Goal: Information Seeking & Learning: Learn about a topic

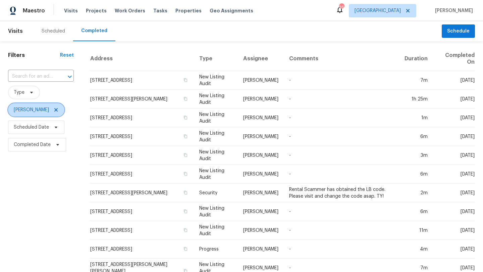
click at [53, 108] on icon at bounding box center [55, 109] width 5 height 5
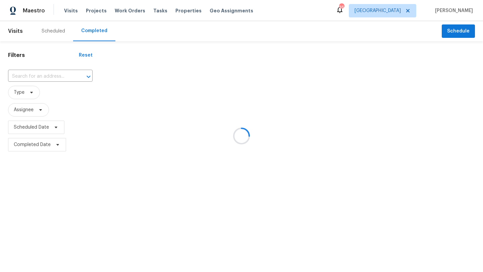
click at [57, 32] on div at bounding box center [241, 136] width 483 height 272
click at [58, 30] on div at bounding box center [241, 136] width 483 height 272
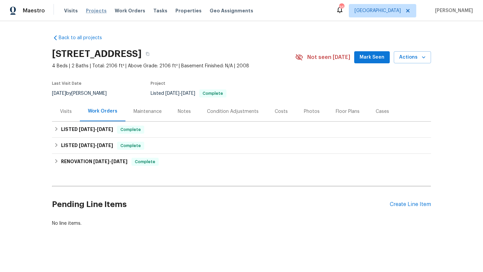
click at [94, 10] on span "Projects" at bounding box center [96, 10] width 21 height 7
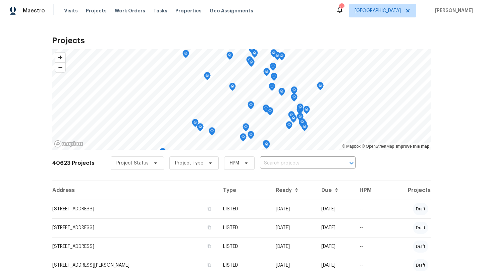
click at [274, 163] on input "text" at bounding box center [298, 163] width 77 height 10
type input "617 ridgedale"
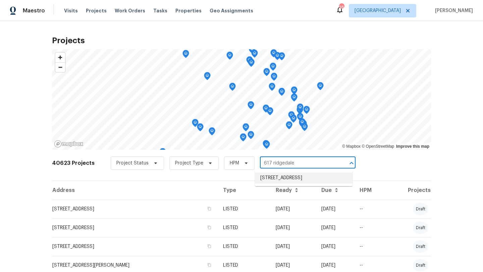
click at [277, 180] on li "617 Ridgedale Dr, Richardson, TX 75080" at bounding box center [304, 178] width 98 height 11
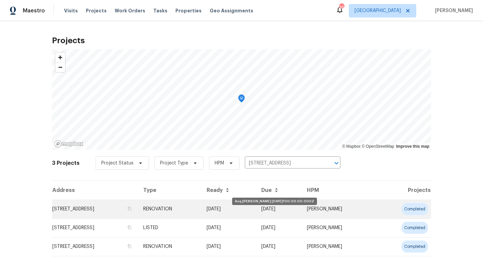
click at [256, 206] on td "06/09/25" at bounding box center [228, 209] width 55 height 19
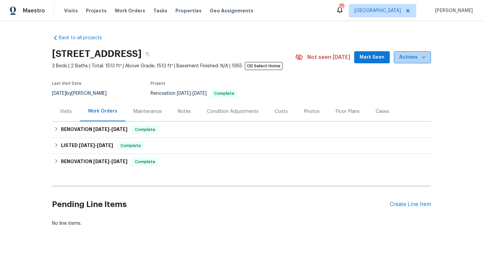
click at [412, 54] on span "Actions" at bounding box center [412, 57] width 26 height 8
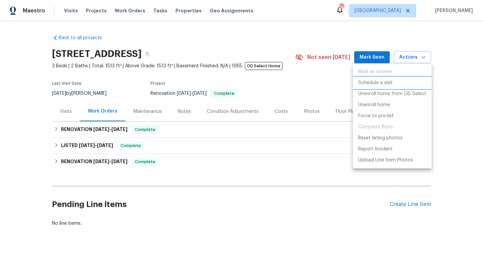
click at [386, 81] on p "Schedule a visit" at bounding box center [375, 82] width 35 height 7
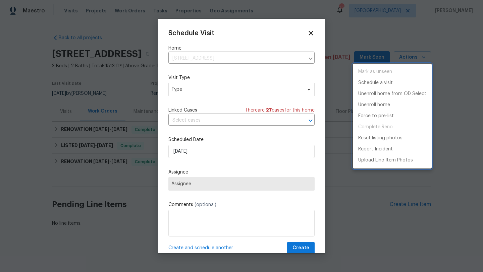
click at [204, 89] on div at bounding box center [241, 136] width 483 height 272
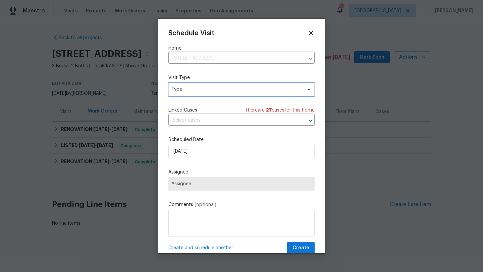
click at [204, 89] on span "Type" at bounding box center [236, 89] width 130 height 7
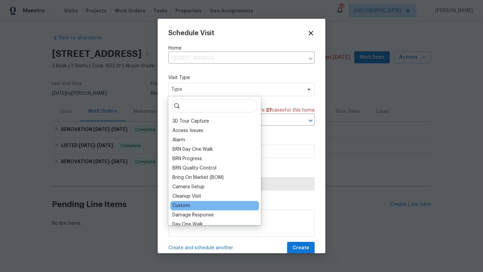
click at [188, 204] on div "Custom" at bounding box center [181, 206] width 18 height 7
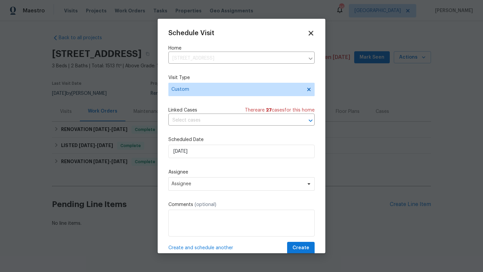
click at [310, 31] on icon at bounding box center [311, 33] width 8 height 8
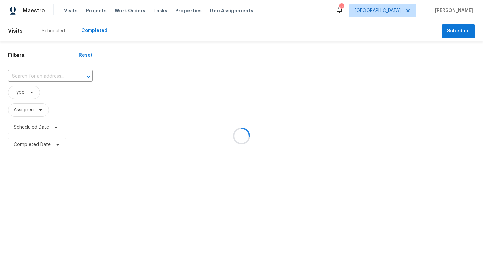
click at [52, 33] on div at bounding box center [241, 136] width 483 height 272
click at [52, 30] on div at bounding box center [241, 136] width 483 height 272
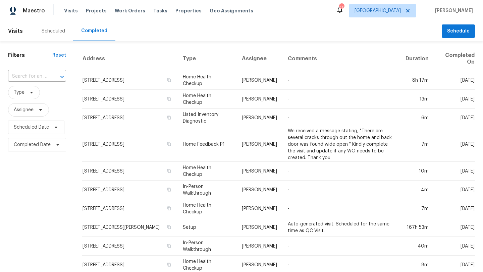
click at [55, 32] on div "Scheduled" at bounding box center [53, 31] width 23 height 7
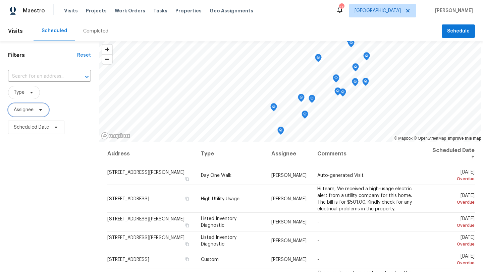
click at [27, 109] on span "Assignee" at bounding box center [24, 110] width 20 height 7
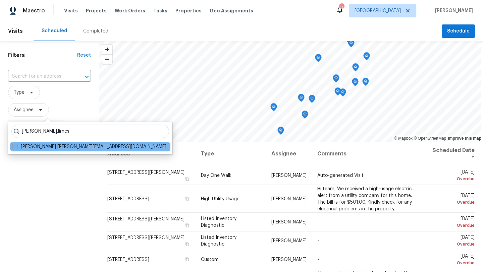
type input "[PERSON_NAME].limes"
click at [28, 148] on label "Brad Limes brad.limes@opendoor.com" at bounding box center [89, 147] width 154 height 7
click at [16, 148] on input "Brad Limes brad.limes@opendoor.com" at bounding box center [14, 146] width 4 height 4
checkbox input "true"
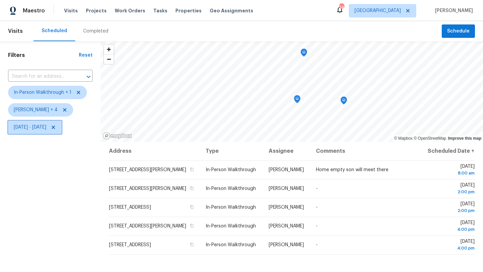
click at [46, 127] on span "[DATE] - [DATE]" at bounding box center [30, 127] width 33 height 7
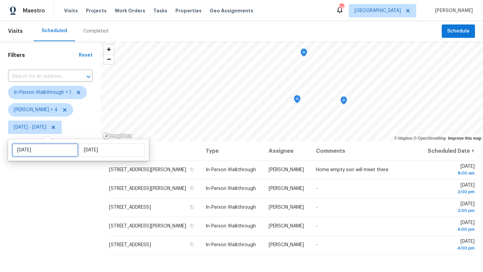
select select "7"
select select "2025"
select select "8"
select select "2025"
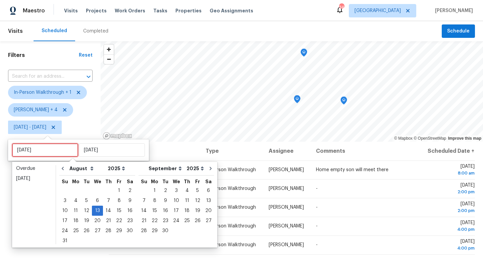
click at [49, 150] on input "[DATE]" at bounding box center [45, 150] width 66 height 13
type input "[DATE]"
click at [105, 211] on div "14" at bounding box center [108, 210] width 11 height 9
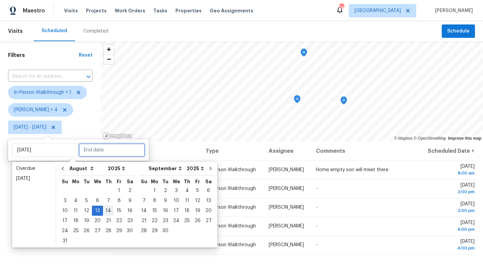
type input "[DATE]"
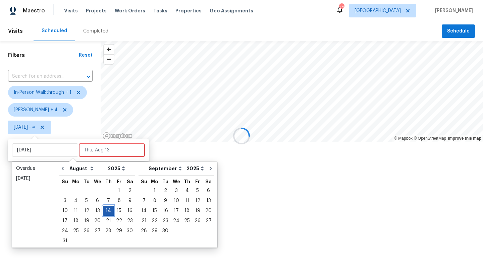
click at [105, 211] on div "14" at bounding box center [108, 210] width 11 height 9
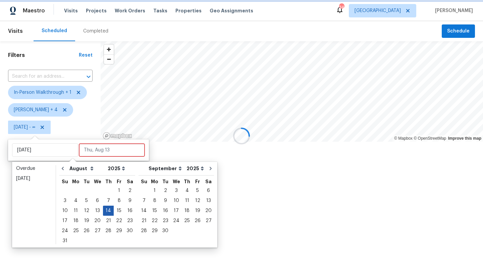
type input "Thu, Aug 14"
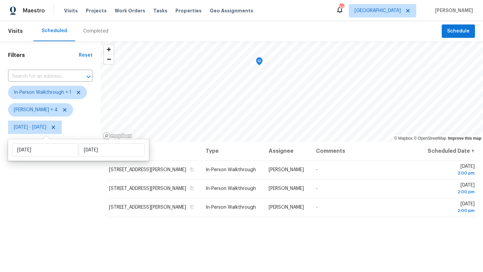
click at [81, 208] on div "Filters Reset ​ In-Person Walkthrough + 1 Alicia Anices + 4 Thu, Aug 14 - Thu, …" at bounding box center [50, 200] width 101 height 319
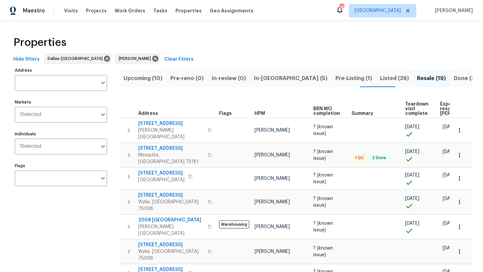
click at [255, 78] on span "In-reno (5)" at bounding box center [290, 78] width 73 height 9
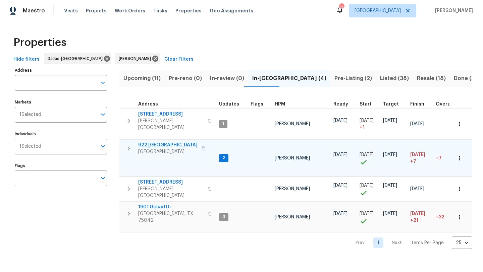
click at [165, 142] on span "922 [GEOGRAPHIC_DATA]" at bounding box center [167, 145] width 59 height 7
click at [148, 75] on span "Upcoming (11)" at bounding box center [141, 78] width 37 height 9
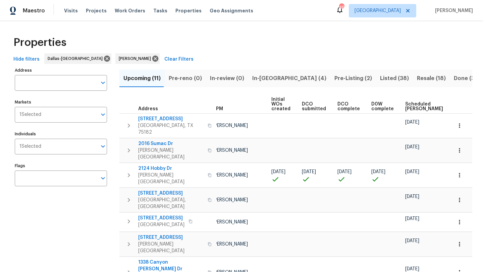
scroll to position [0, 74]
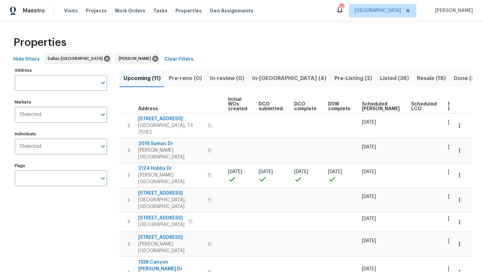
click at [365, 106] on span "Scheduled [PERSON_NAME]" at bounding box center [381, 106] width 38 height 9
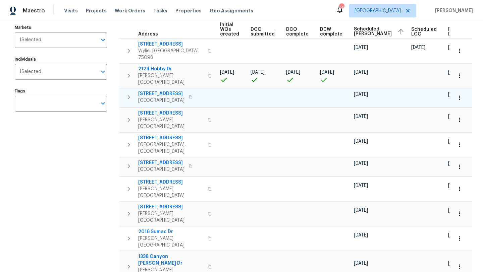
scroll to position [82, 0]
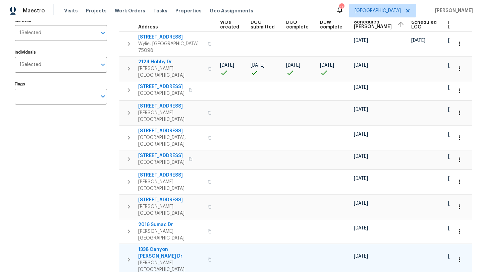
click at [164, 246] on span "1338 Canyon [PERSON_NAME] Dr" at bounding box center [170, 252] width 65 height 13
click at [166, 197] on span "[STREET_ADDRESS]" at bounding box center [170, 200] width 65 height 7
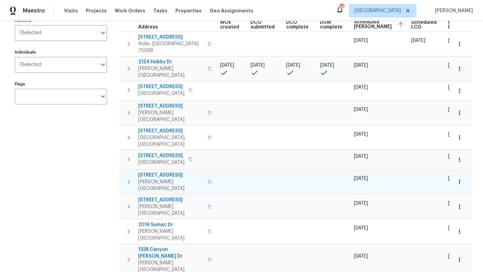
click at [168, 172] on span "[STREET_ADDRESS]" at bounding box center [170, 175] width 65 height 7
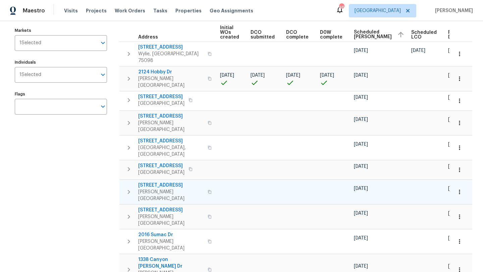
scroll to position [69, 0]
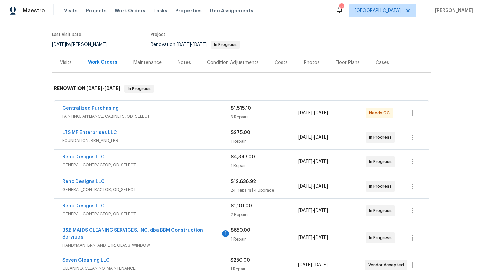
scroll to position [49, 0]
click at [148, 210] on div "Reno Designs LLC" at bounding box center [146, 207] width 168 height 8
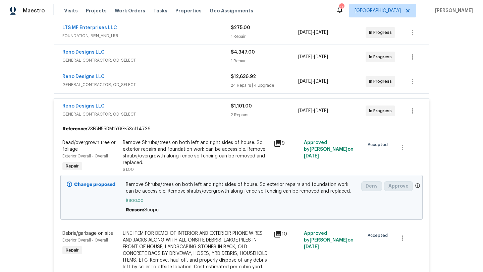
scroll to position [153, 0]
click at [172, 119] on div "Reno Designs LLC GENERAL_CONTRACTOR, OD_SELECT" at bounding box center [146, 112] width 168 height 16
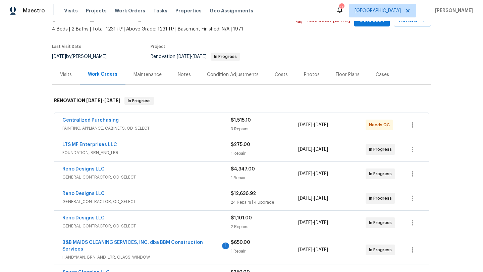
scroll to position [36, 0]
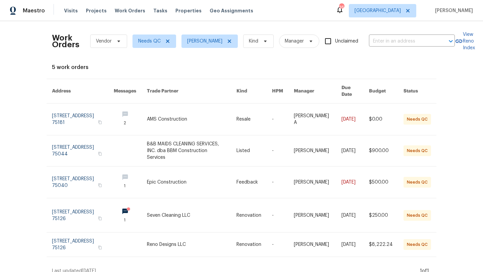
scroll to position [0, 0]
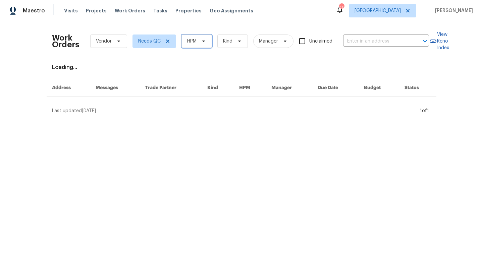
click at [204, 38] on span "HPM" at bounding box center [196, 41] width 31 height 13
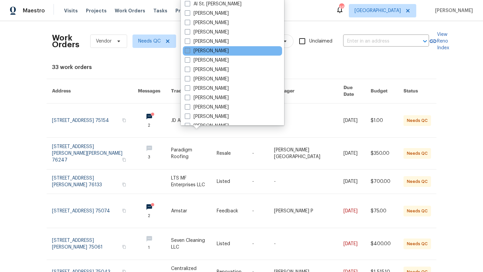
click at [205, 52] on label "[PERSON_NAME]" at bounding box center [207, 51] width 44 height 7
click at [189, 52] on input "[PERSON_NAME]" at bounding box center [187, 50] width 4 height 4
checkbox input "true"
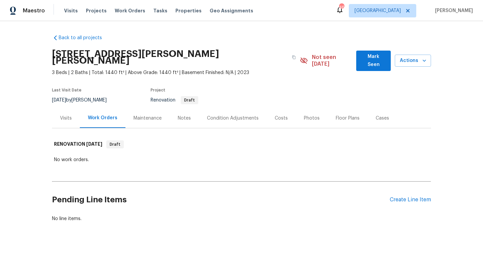
click at [65, 115] on div "Visits" at bounding box center [66, 118] width 12 height 7
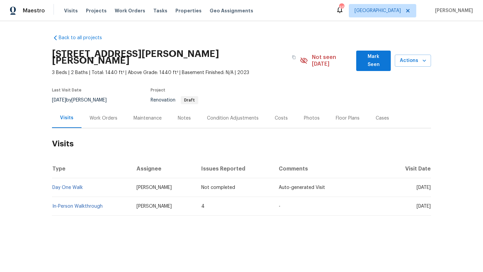
click at [214, 115] on div "Condition Adjustments" at bounding box center [233, 118] width 52 height 7
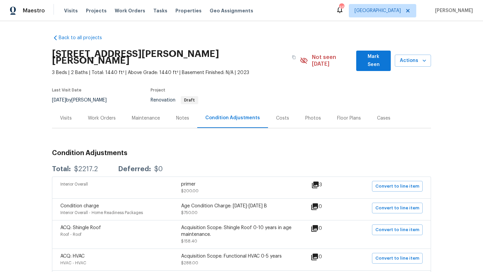
click at [63, 115] on div "Visits" at bounding box center [66, 118] width 12 height 7
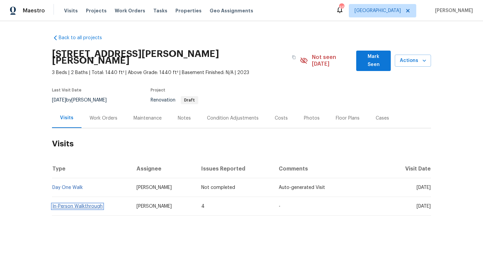
click at [75, 204] on link "In-Person Walkthrough" at bounding box center [77, 206] width 50 height 5
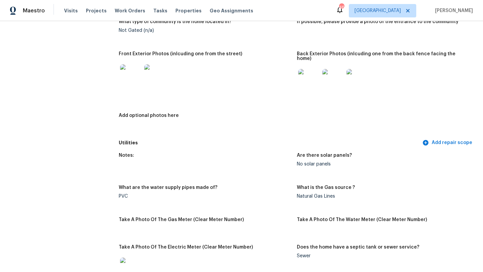
scroll to position [305, 0]
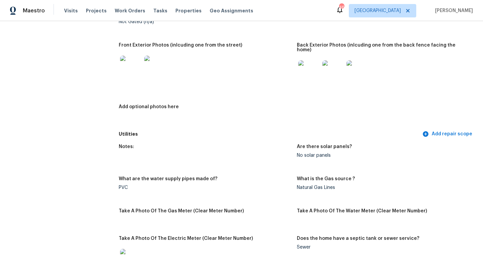
click at [131, 68] on img at bounding box center [130, 66] width 21 height 21
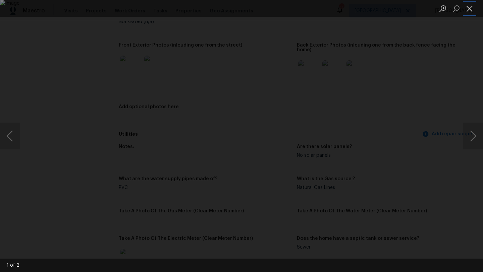
click at [469, 12] on button "Close lightbox" at bounding box center [469, 9] width 13 height 12
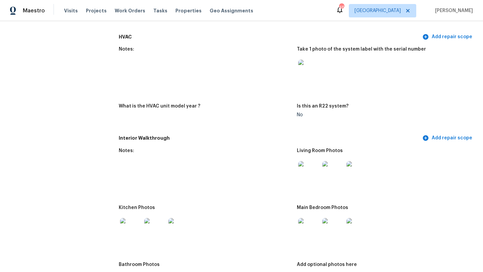
scroll to position [565, 0]
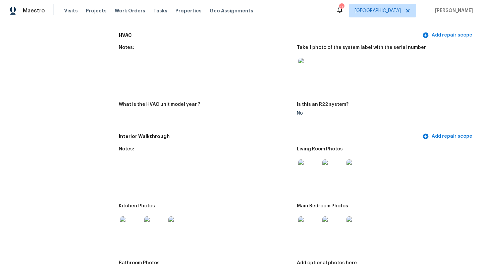
click at [309, 170] on img at bounding box center [308, 170] width 21 height 21
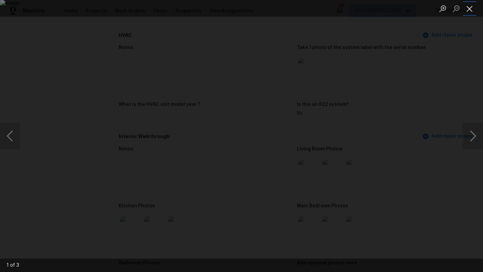
click at [471, 8] on button "Close lightbox" at bounding box center [469, 9] width 13 height 12
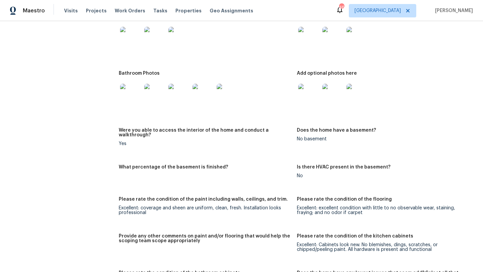
scroll to position [767, 0]
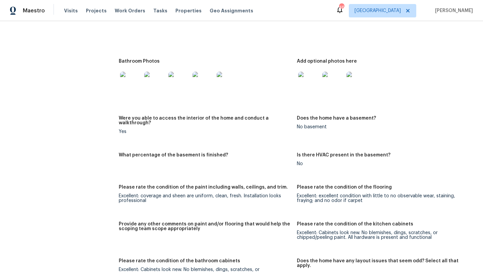
click at [134, 81] on img at bounding box center [130, 82] width 21 height 21
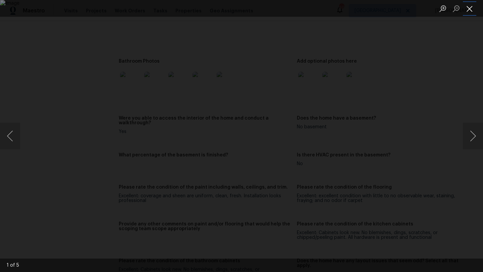
click at [471, 8] on button "Close lightbox" at bounding box center [469, 9] width 13 height 12
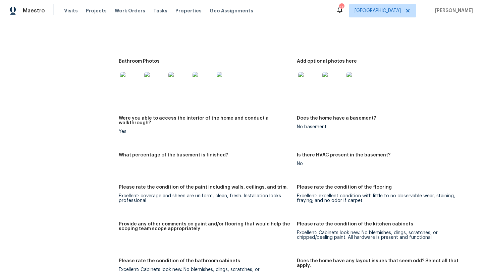
click at [310, 82] on img at bounding box center [308, 82] width 21 height 21
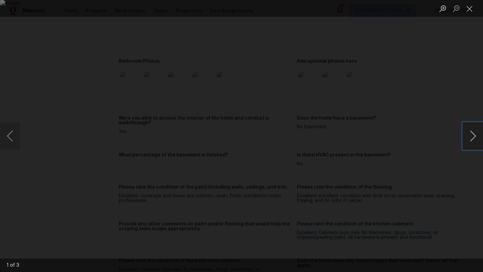
click at [474, 136] on button "Next image" at bounding box center [473, 136] width 20 height 27
click at [470, 8] on button "Close lightbox" at bounding box center [469, 9] width 13 height 12
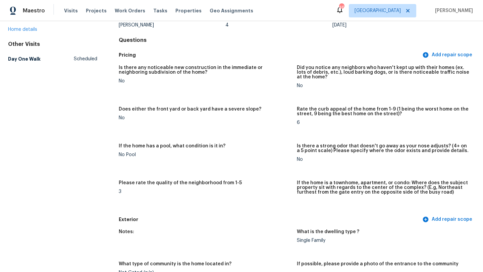
scroll to position [0, 0]
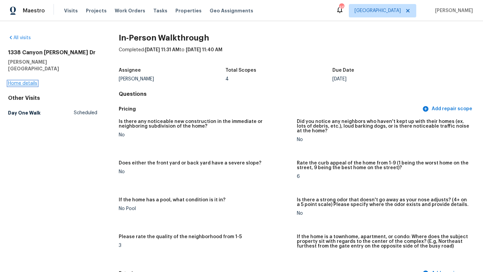
click at [15, 81] on link "Home details" at bounding box center [22, 83] width 29 height 5
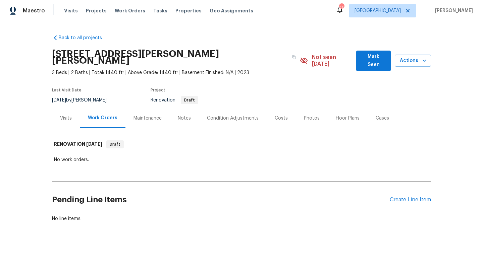
click at [218, 115] on div "Condition Adjustments" at bounding box center [233, 118] width 52 height 7
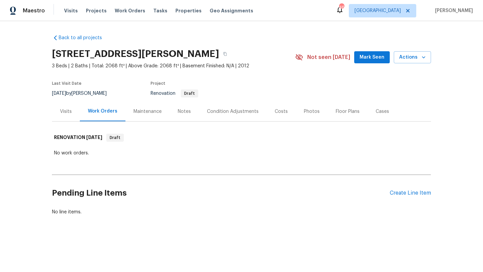
click at [218, 113] on div "Condition Adjustments" at bounding box center [233, 111] width 52 height 7
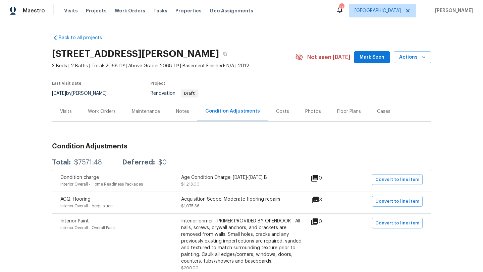
click at [69, 107] on div "Visits" at bounding box center [66, 112] width 28 height 20
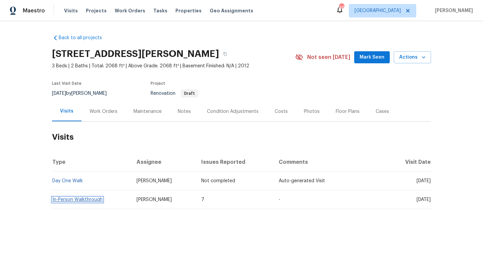
click at [72, 199] on link "In-Person Walkthrough" at bounding box center [77, 200] width 50 height 5
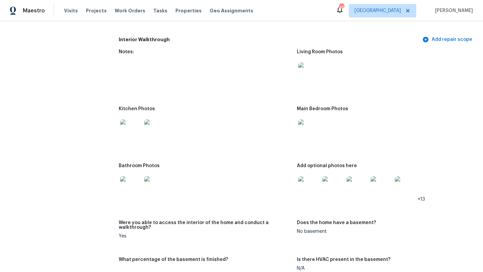
scroll to position [835, 0]
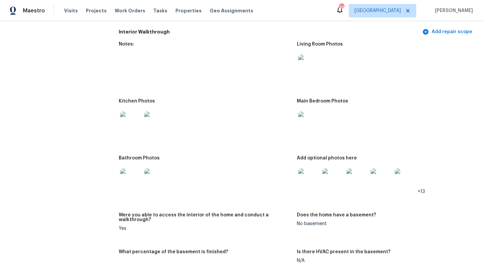
click at [303, 181] on img at bounding box center [308, 179] width 21 height 21
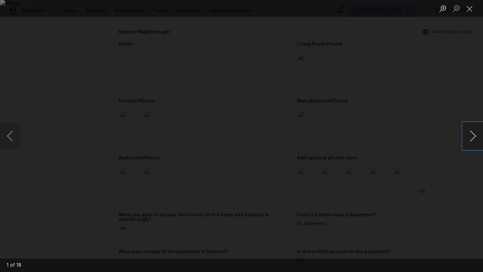
click at [473, 135] on button "Next image" at bounding box center [473, 136] width 20 height 27
click at [474, 135] on button "Next image" at bounding box center [473, 136] width 20 height 27
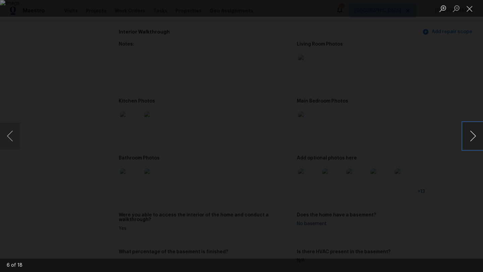
click at [474, 135] on button "Next image" at bounding box center [473, 136] width 20 height 27
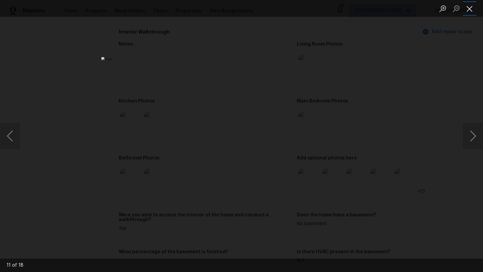
click at [471, 10] on button "Close lightbox" at bounding box center [469, 9] width 13 height 12
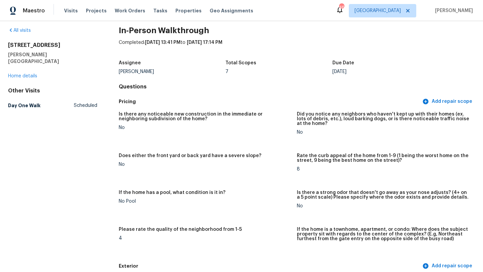
scroll to position [0, 0]
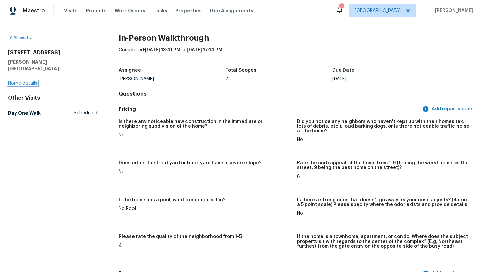
click at [29, 81] on link "Home details" at bounding box center [22, 83] width 29 height 5
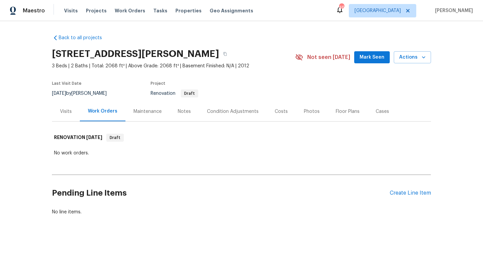
click at [219, 109] on div "Condition Adjustments" at bounding box center [233, 111] width 52 height 7
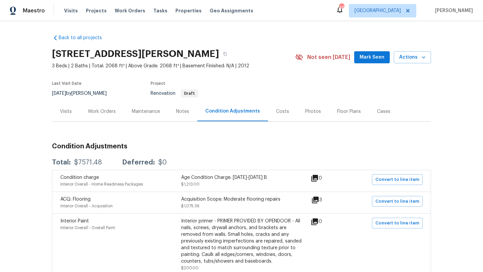
click at [66, 112] on div "Visits" at bounding box center [66, 111] width 12 height 7
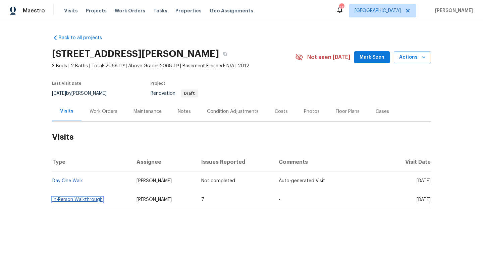
click at [94, 199] on link "In-Person Walkthrough" at bounding box center [77, 200] width 50 height 5
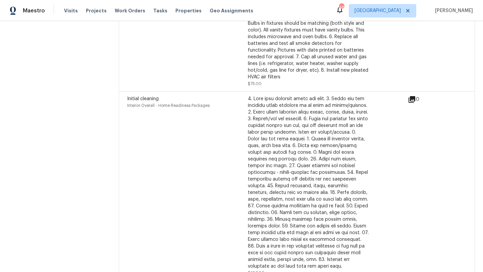
scroll to position [1897, 0]
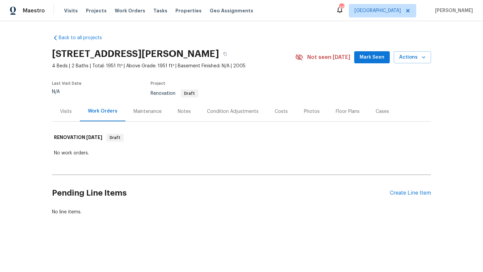
click at [225, 109] on div "Condition Adjustments" at bounding box center [233, 111] width 52 height 7
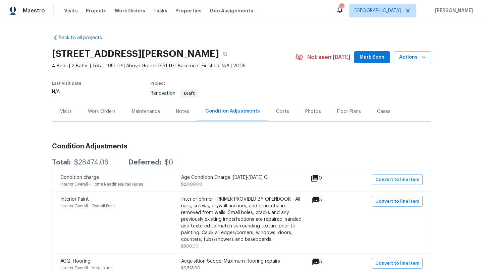
click at [105, 112] on div "Work Orders" at bounding box center [102, 111] width 28 height 7
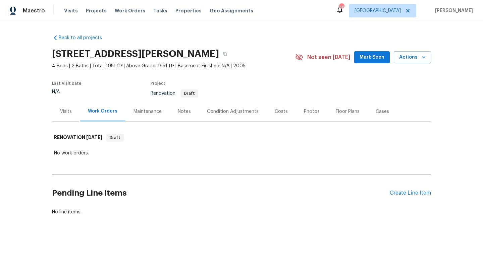
click at [65, 114] on div "Visits" at bounding box center [66, 111] width 12 height 7
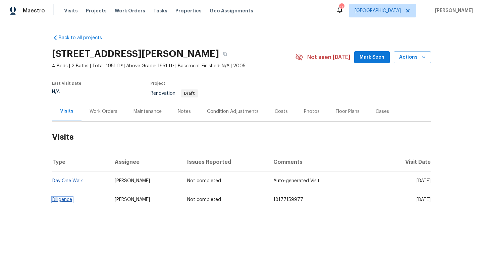
click at [65, 198] on link "Diligence" at bounding box center [62, 200] width 20 height 5
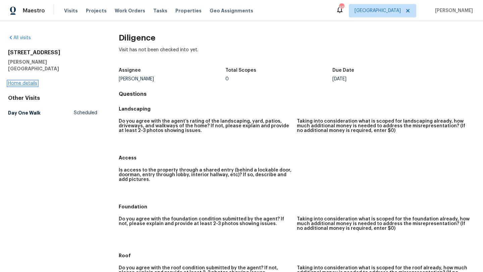
click at [28, 81] on link "Home details" at bounding box center [22, 83] width 29 height 5
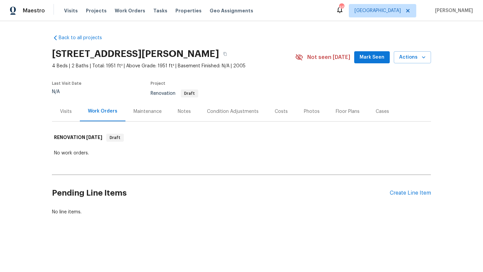
click at [219, 110] on div "Condition Adjustments" at bounding box center [233, 111] width 52 height 7
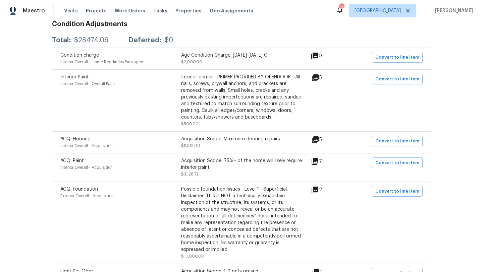
scroll to position [123, 0]
click at [319, 138] on icon at bounding box center [315, 139] width 7 height 7
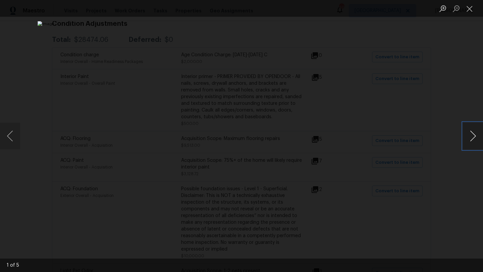
click at [473, 136] on button "Next image" at bounding box center [473, 136] width 20 height 27
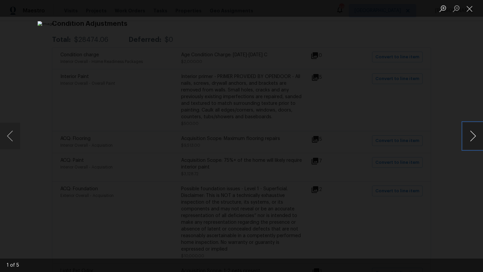
click at [473, 136] on button "Next image" at bounding box center [473, 136] width 20 height 27
click at [467, 11] on button "Close lightbox" at bounding box center [469, 9] width 13 height 12
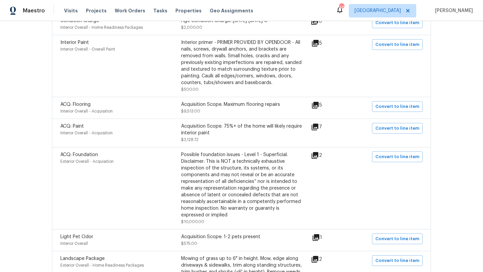
scroll to position [170, 0]
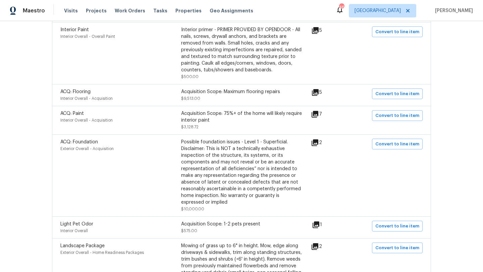
click at [318, 142] on icon at bounding box center [315, 143] width 7 height 7
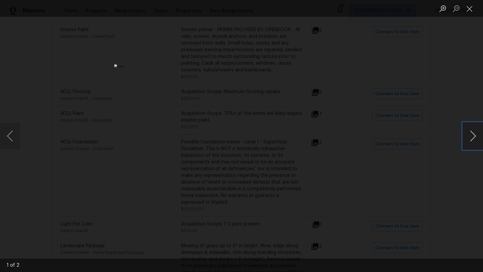
click at [472, 131] on button "Next image" at bounding box center [473, 136] width 20 height 27
click at [468, 12] on button "Close lightbox" at bounding box center [469, 9] width 13 height 12
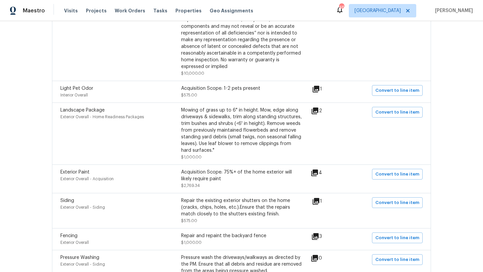
scroll to position [307, 0]
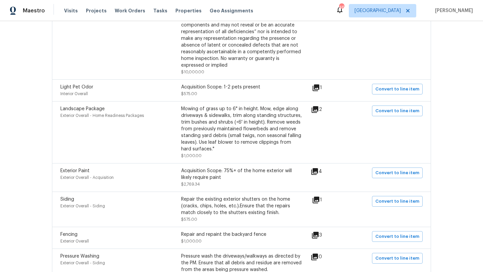
click at [317, 111] on icon at bounding box center [315, 109] width 7 height 7
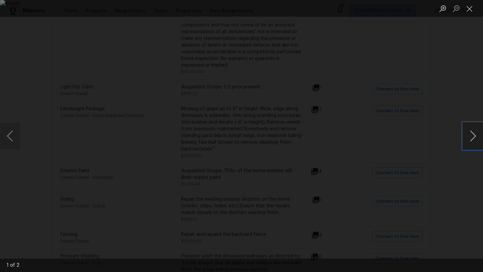
click at [476, 134] on button "Next image" at bounding box center [473, 136] width 20 height 27
click at [471, 9] on button "Close lightbox" at bounding box center [469, 9] width 13 height 12
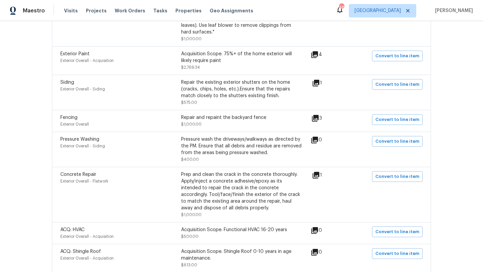
scroll to position [427, 0]
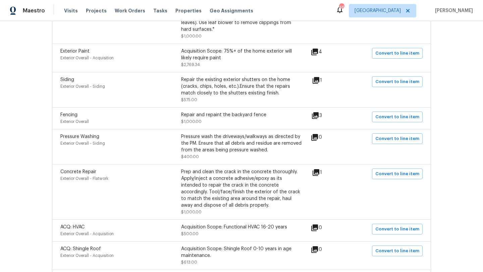
click at [319, 116] on icon at bounding box center [315, 115] width 7 height 7
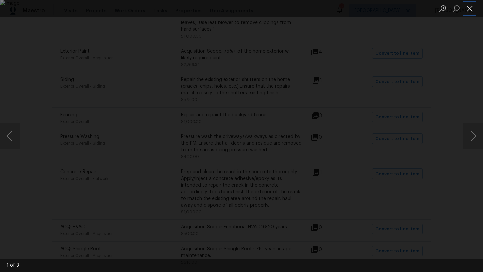
click at [472, 5] on button "Close lightbox" at bounding box center [469, 9] width 13 height 12
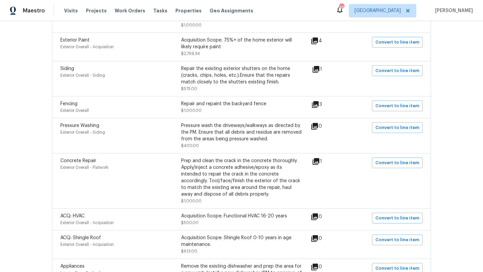
scroll to position [440, 0]
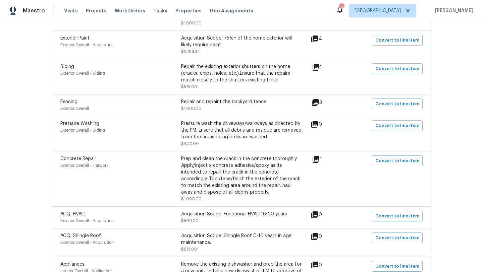
click at [319, 162] on icon at bounding box center [316, 159] width 7 height 7
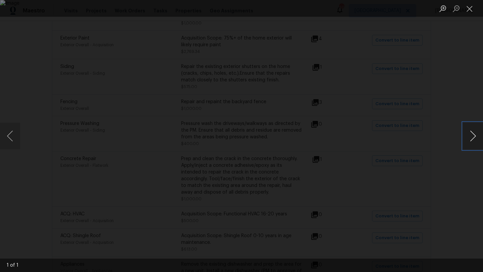
click at [469, 135] on button "Next image" at bounding box center [473, 136] width 20 height 27
click at [468, 8] on button "Close lightbox" at bounding box center [469, 9] width 13 height 12
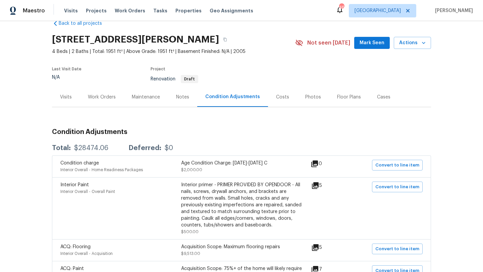
scroll to position [0, 0]
